Goal: Check status: Check status

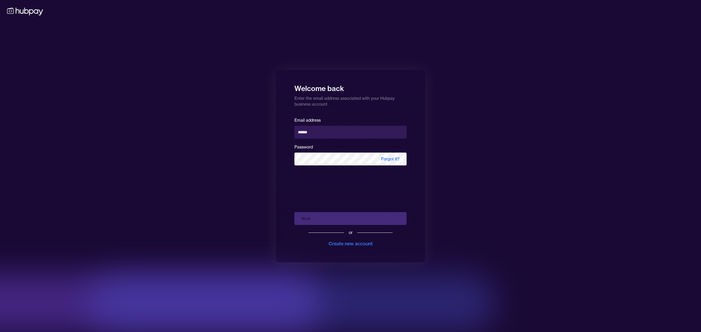
type input "**********"
click at [322, 217] on button "Next" at bounding box center [350, 218] width 112 height 13
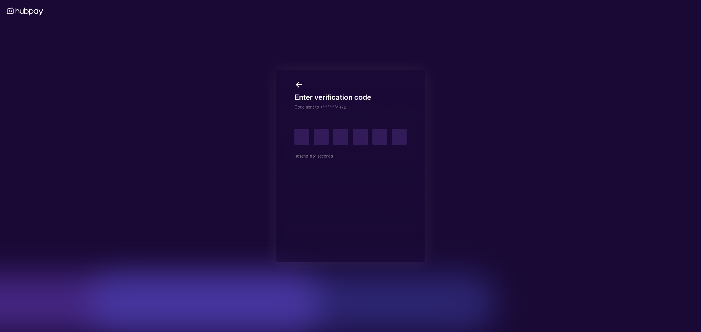
click at [302, 141] on input "text" at bounding box center [301, 137] width 15 height 16
type input "*"
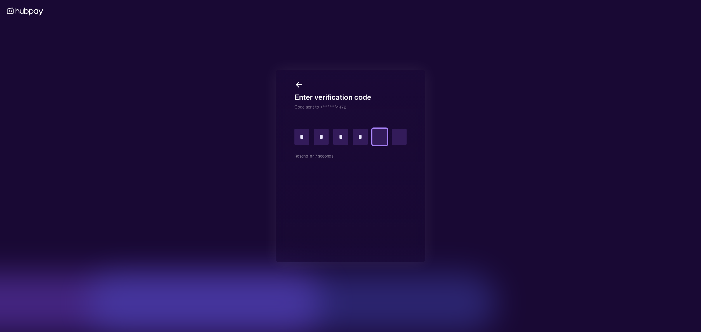
type input "*"
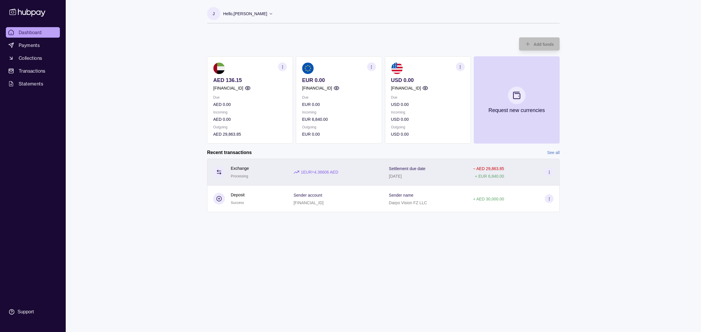
click at [392, 172] on div "Settlement due date [DATE]" at bounding box center [425, 172] width 84 height 27
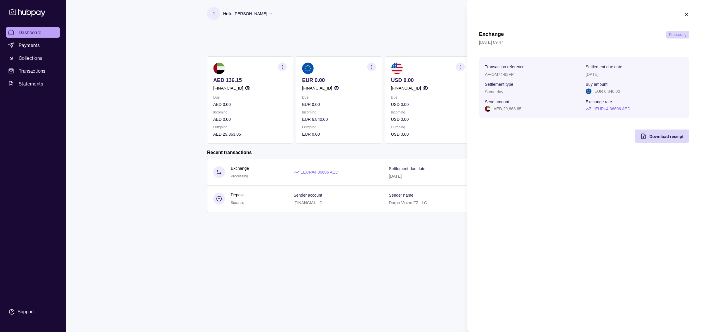
click at [366, 246] on html "Dashboard Payments Collections Transactions Statements Support J Hello, [PERSON…" at bounding box center [350, 166] width 701 height 332
